Goal: Feedback & Contribution: Submit feedback/report problem

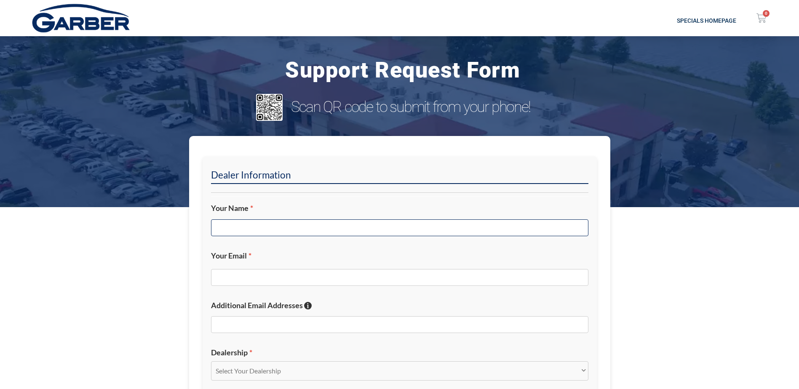
click at [399, 232] on input "Your Name *" at bounding box center [399, 227] width 377 height 17
type input "[PERSON_NAME]"
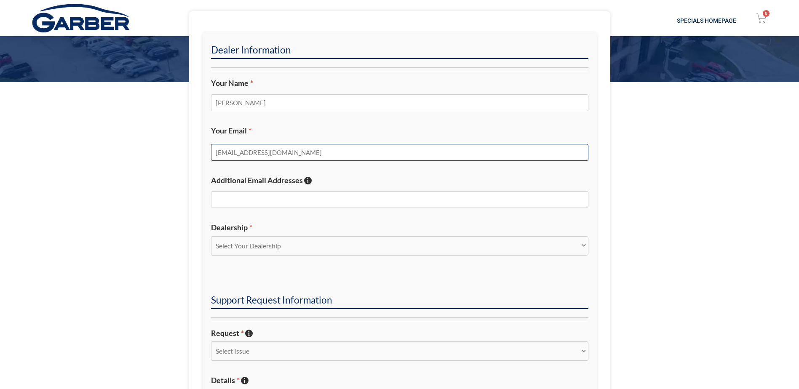
scroll to position [126, 0]
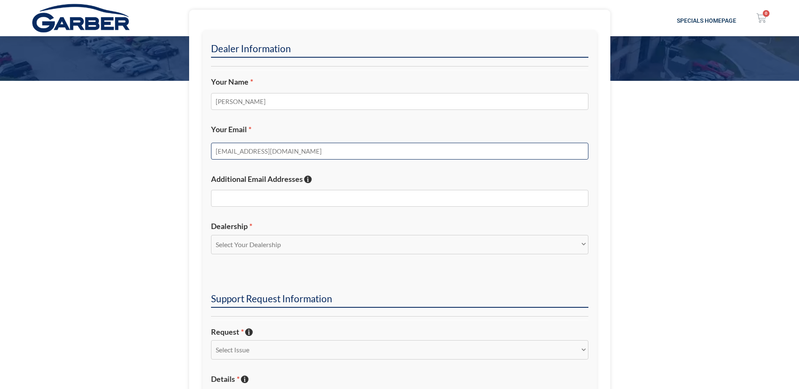
type input "[EMAIL_ADDRESS][DOMAIN_NAME]"
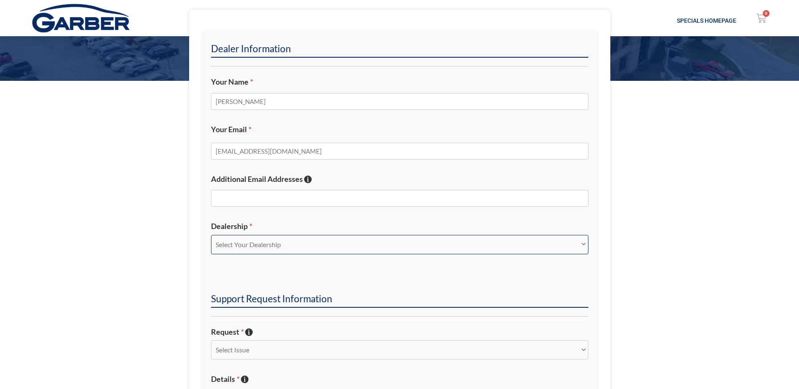
click at [263, 239] on select "Select Your Dealership Acura of Rochester Delray Buick GMC [PERSON_NAME] Automa…" at bounding box center [399, 244] width 377 height 19
select select "Sunrise Chevrolet"
click at [211, 235] on select "Select Your Dealership Acura of Rochester Delray Buick GMC [PERSON_NAME] Automa…" at bounding box center [399, 244] width 377 height 19
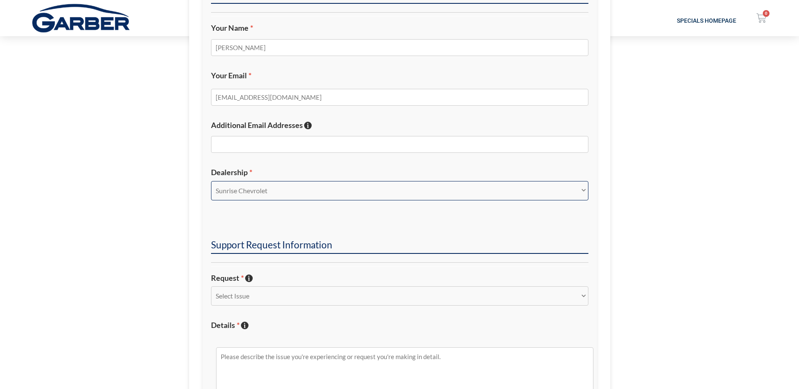
scroll to position [253, 0]
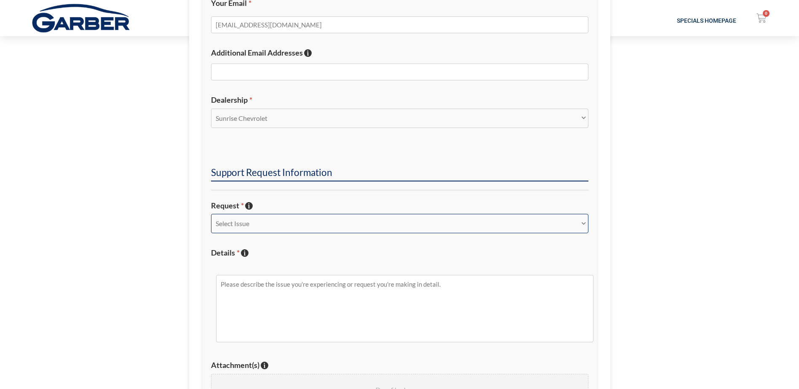
click at [273, 222] on select "Select Issue New Inquiry/Request Inventory Management Inventory Feed Website Fu…" at bounding box center [399, 223] width 377 height 19
select select "Inventory Feed"
click at [211, 214] on select "Select Issue New Inquiry/Request Inventory Management Inventory Feed Website Fu…" at bounding box center [399, 223] width 377 height 19
click at [281, 294] on textarea "Details * Describe the issue with specific details if possible!" at bounding box center [404, 308] width 377 height 67
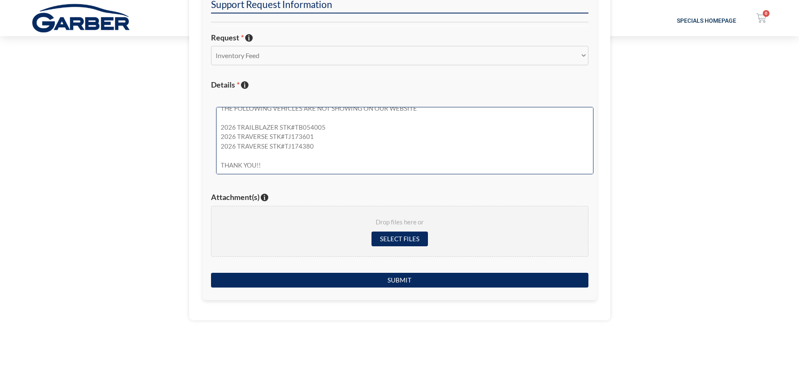
scroll to position [421, 0]
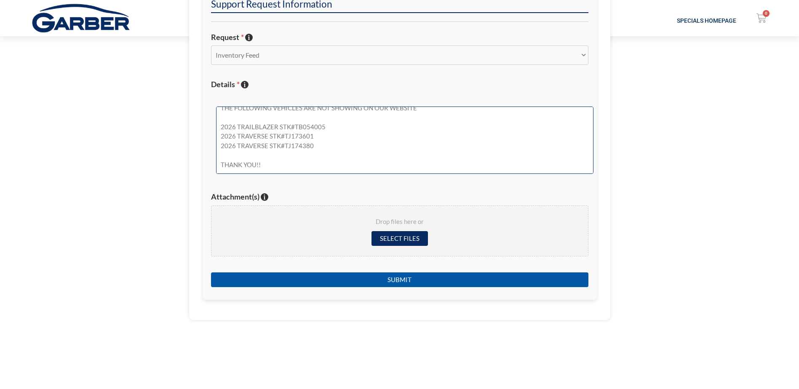
type textarea "THE FOLLOWING VEHICLES ARE NOT SHOWING ON OUR WEBSITE 2026 TRAILBLAZER STK#TB05…"
click at [404, 278] on input "Submit" at bounding box center [399, 280] width 377 height 15
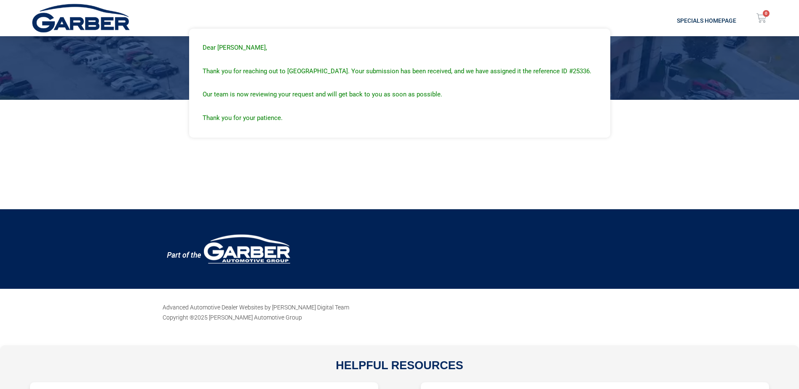
scroll to position [0, 0]
